Goal: Task Accomplishment & Management: Use online tool/utility

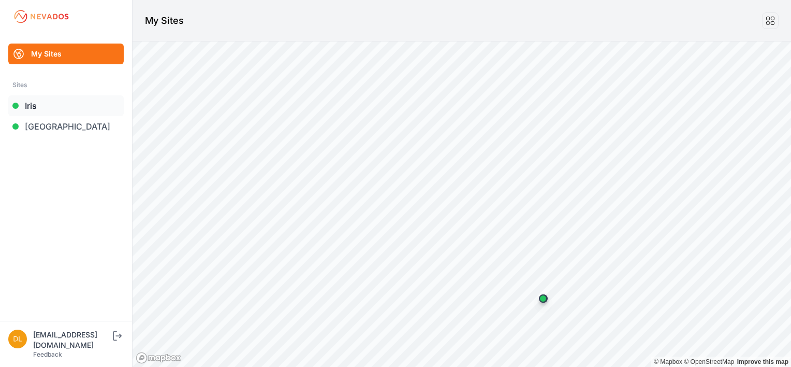
drag, startPoint x: 0, startPoint y: 0, endPoint x: 56, endPoint y: 101, distance: 116.1
click at [56, 101] on link "Iris" at bounding box center [65, 105] width 115 height 21
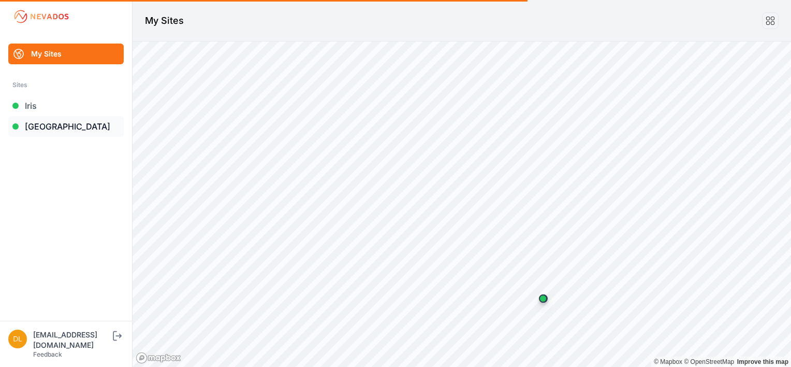
click at [54, 123] on link "Sunlight Road" at bounding box center [65, 126] width 115 height 21
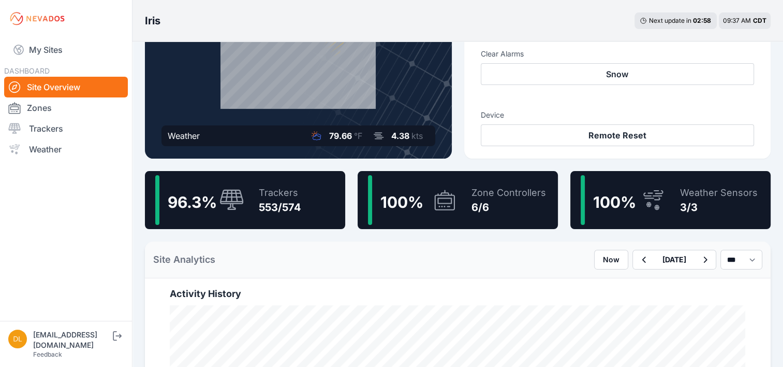
scroll to position [155, 0]
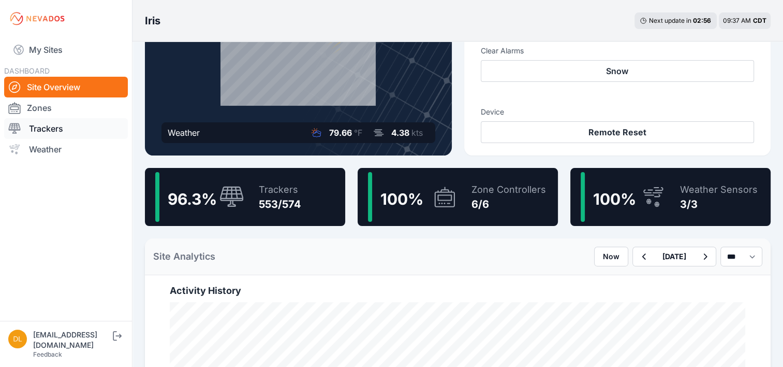
click at [68, 123] on link "Trackers" at bounding box center [66, 128] width 124 height 21
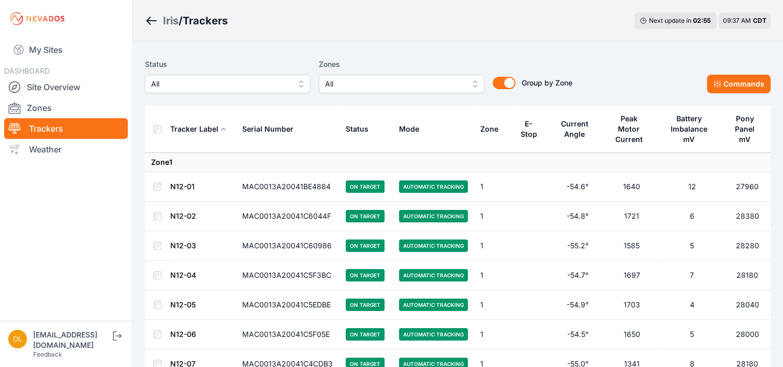
click at [357, 85] on span "All" at bounding box center [394, 84] width 139 height 12
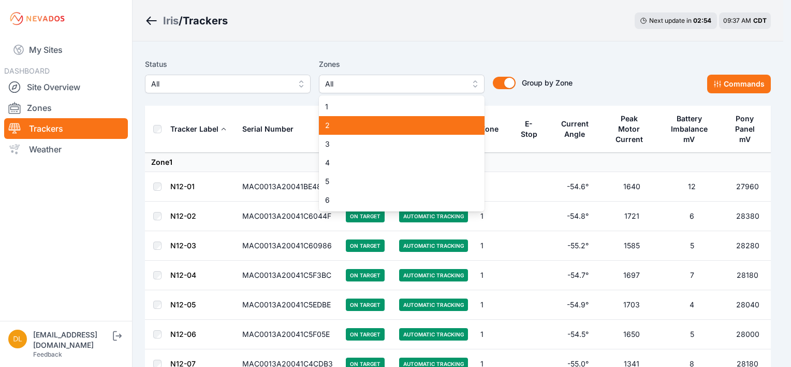
click at [348, 126] on span "2" at bounding box center [395, 125] width 141 height 10
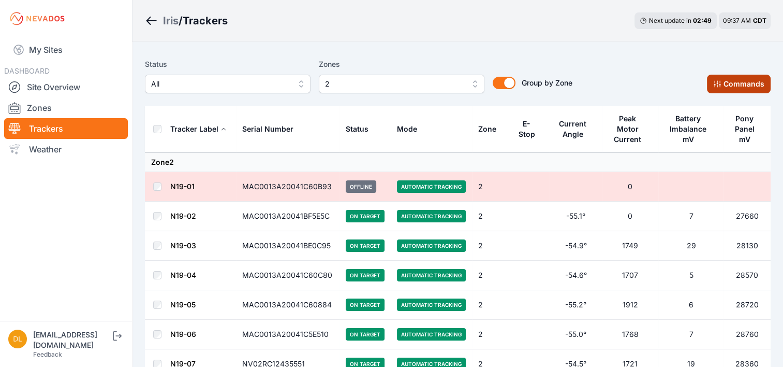
click at [735, 82] on button "Commands" at bounding box center [739, 84] width 64 height 19
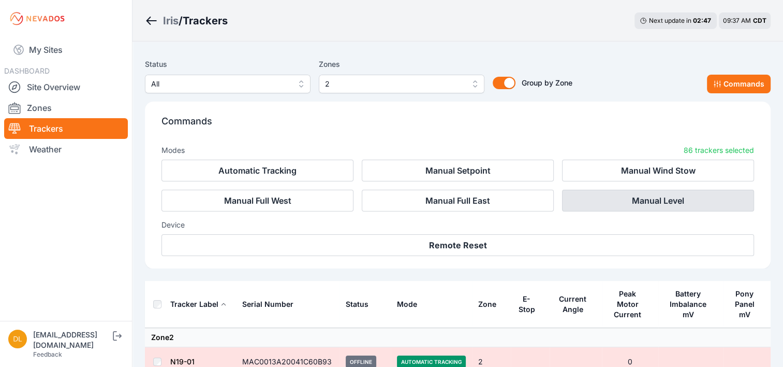
click at [610, 201] on button "Manual Level" at bounding box center [658, 200] width 192 height 22
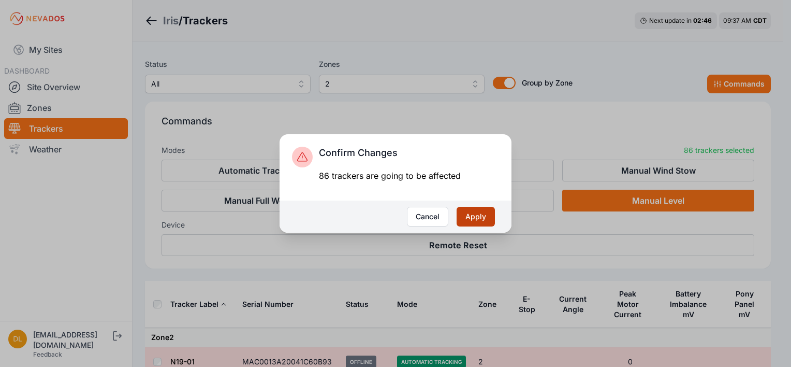
click at [476, 216] on button "Apply" at bounding box center [476, 217] width 38 height 20
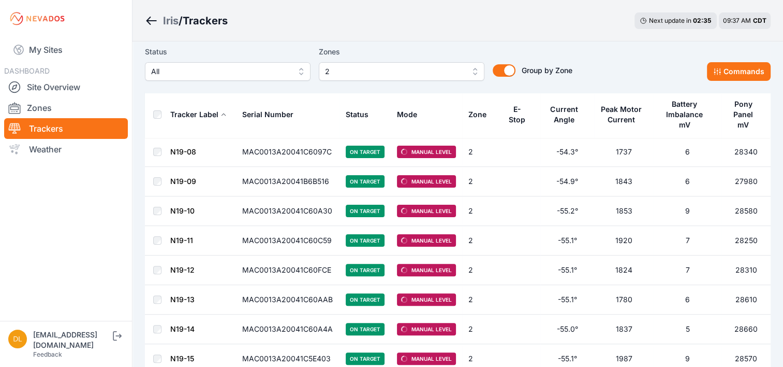
scroll to position [259, 0]
